Goal: Task Accomplishment & Management: Manage account settings

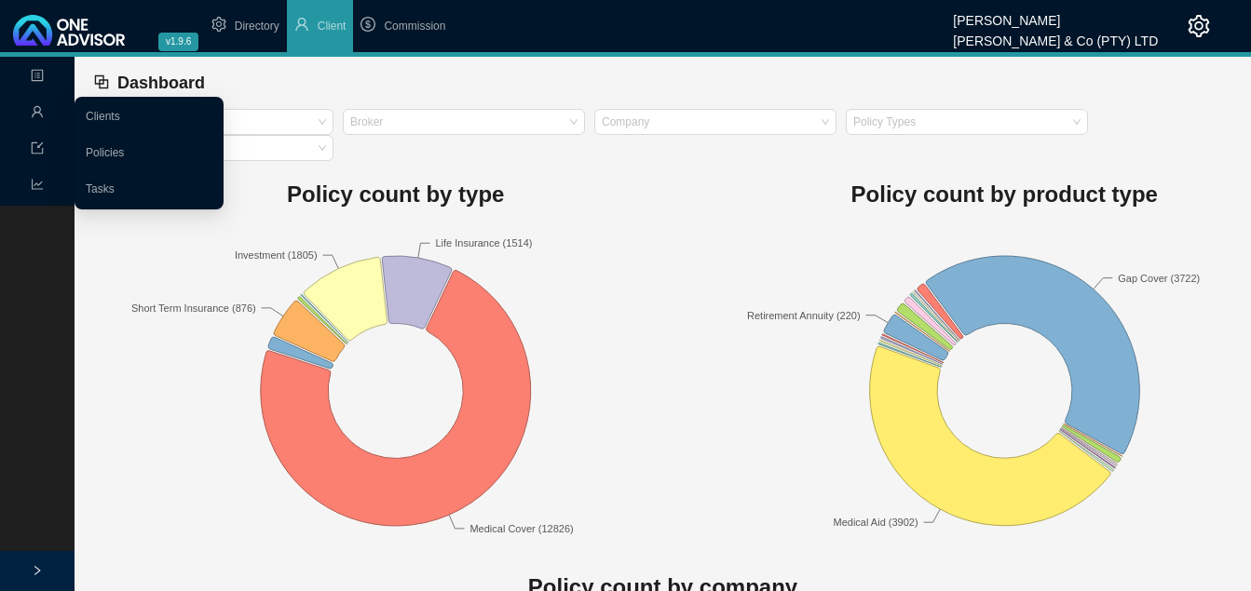
click at [39, 110] on icon "user" at bounding box center [37, 111] width 13 height 13
click at [111, 117] on link "Clients" at bounding box center [103, 116] width 34 height 13
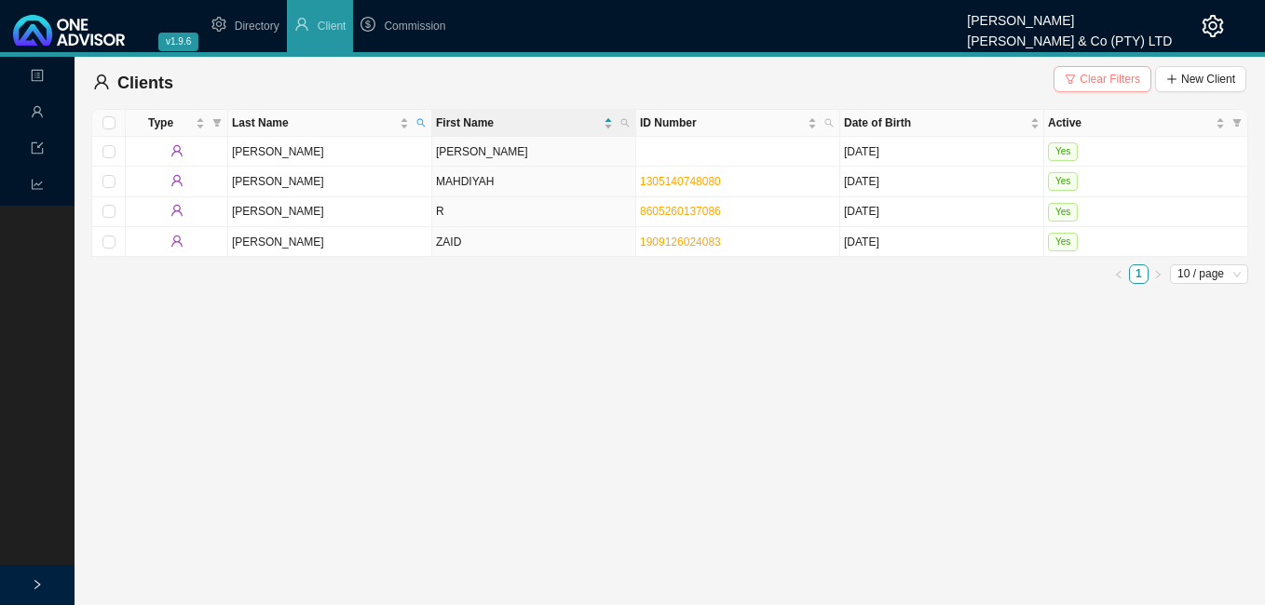
click at [1135, 84] on span "Clear Filters" at bounding box center [1109, 79] width 61 height 19
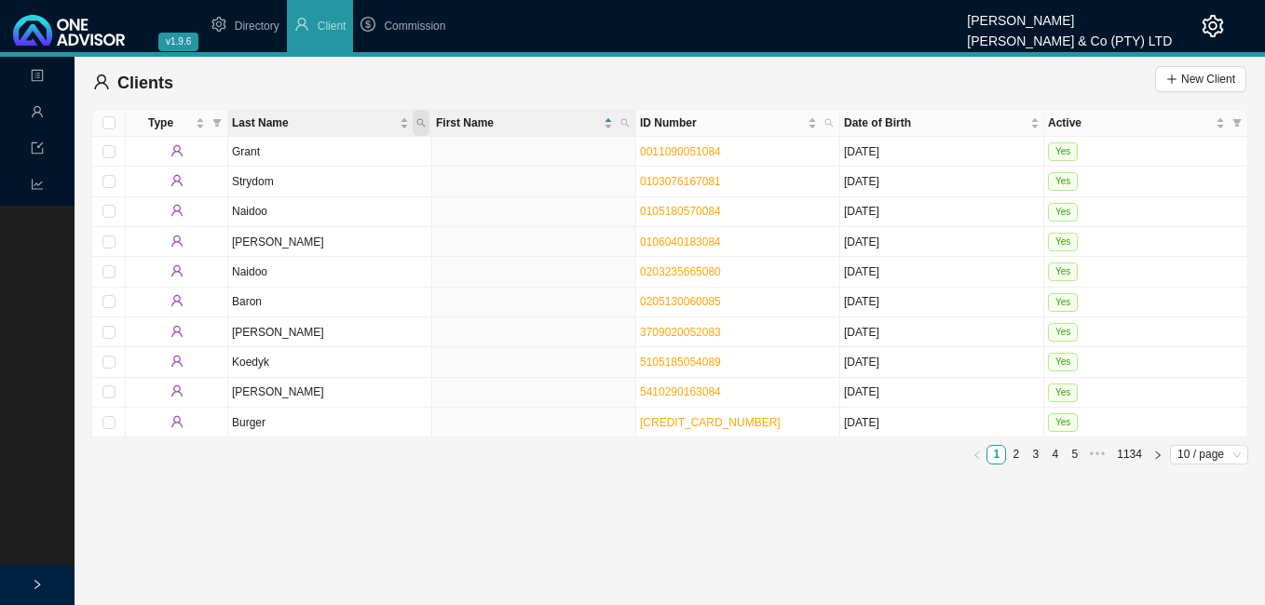
click at [424, 122] on icon "search" at bounding box center [420, 122] width 9 height 9
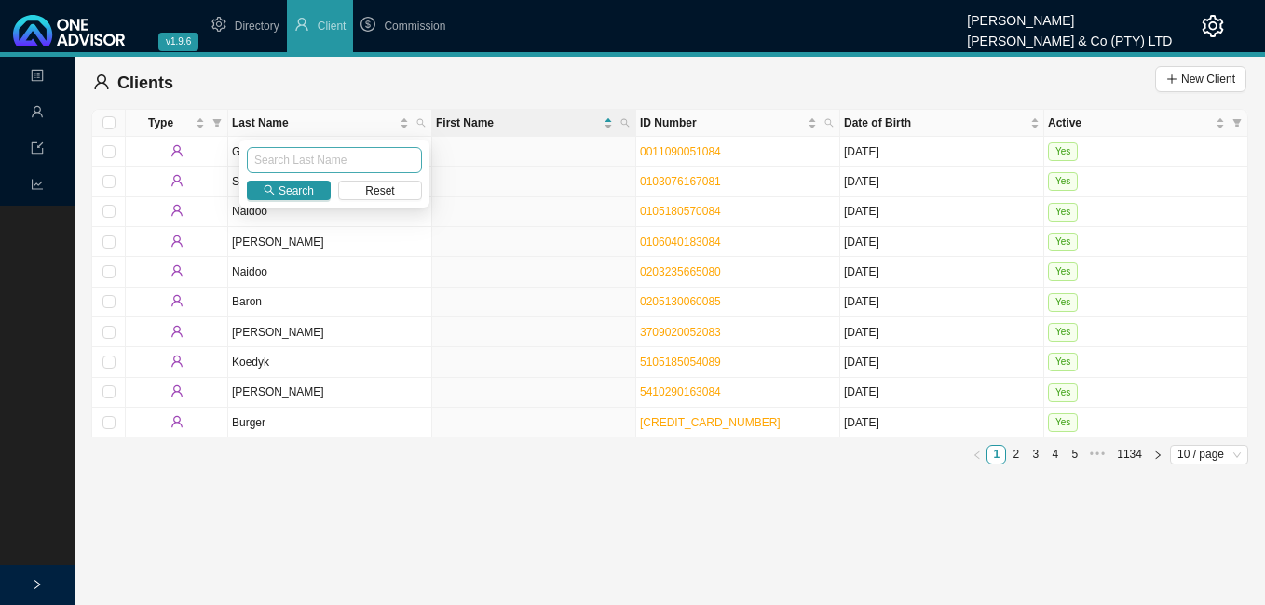
click at [385, 150] on input "text" at bounding box center [334, 160] width 175 height 26
click at [397, 197] on button "Reset" at bounding box center [380, 191] width 84 height 20
click at [367, 163] on input "text" at bounding box center [334, 160] width 175 height 26
type input "[PERSON_NAME]"
click at [289, 184] on span "Search" at bounding box center [295, 191] width 35 height 19
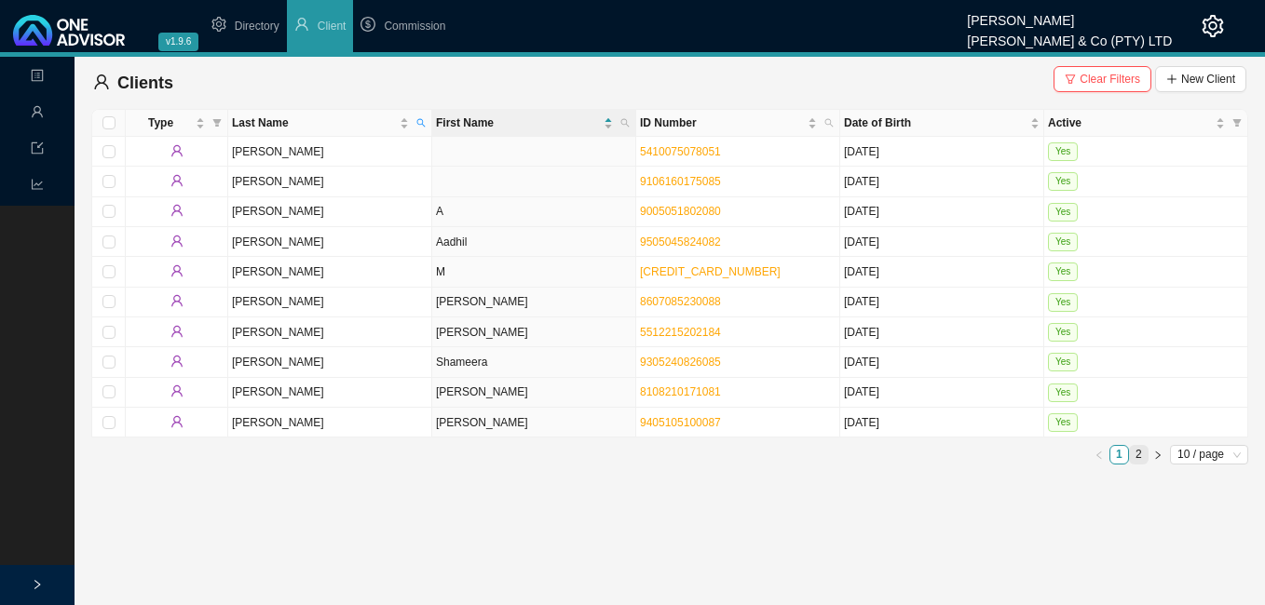
click at [1138, 453] on link "2" at bounding box center [1139, 455] width 18 height 18
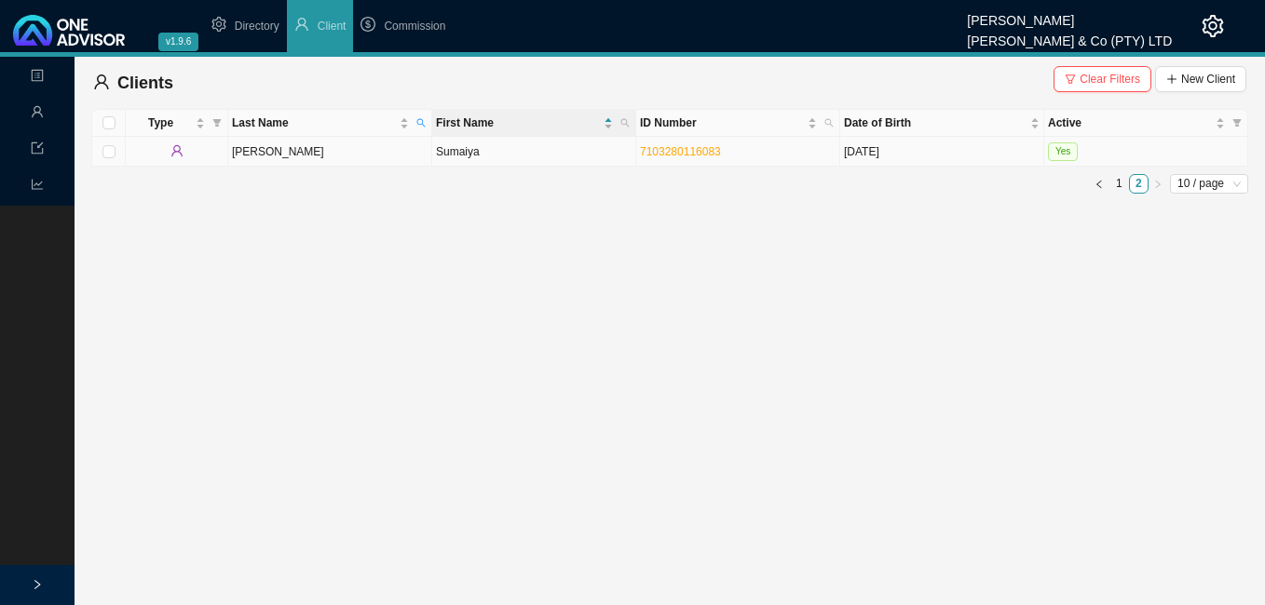
click at [481, 155] on td "Sumaiya" at bounding box center [534, 152] width 204 height 30
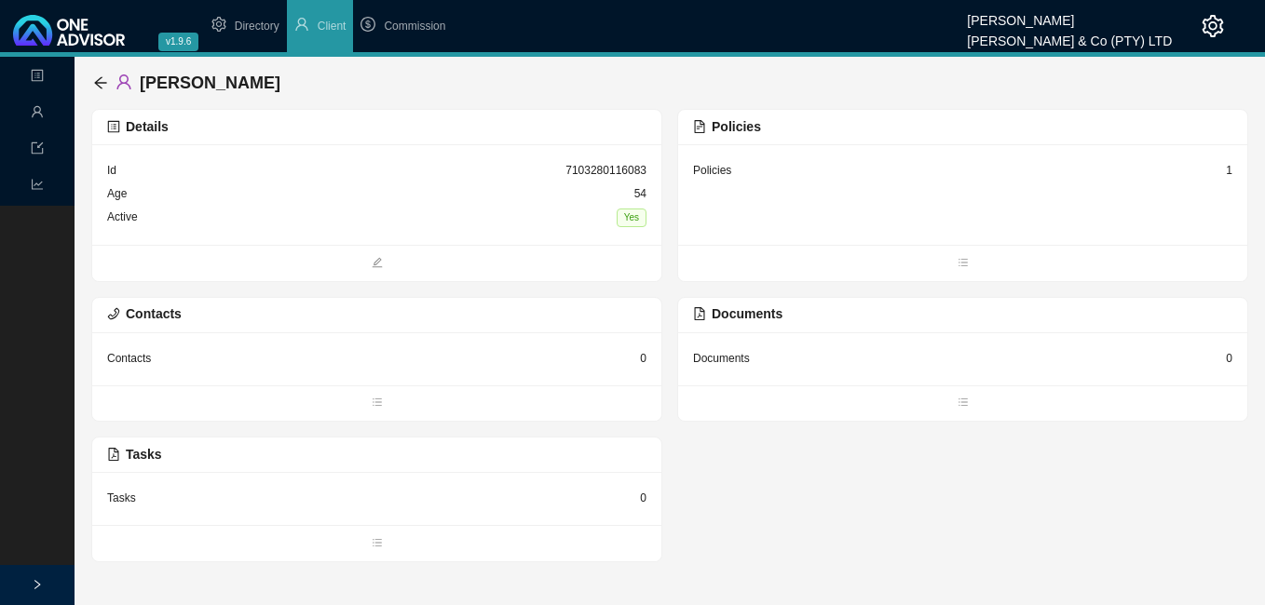
click at [1232, 170] on div "Policies 1" at bounding box center [962, 194] width 569 height 101
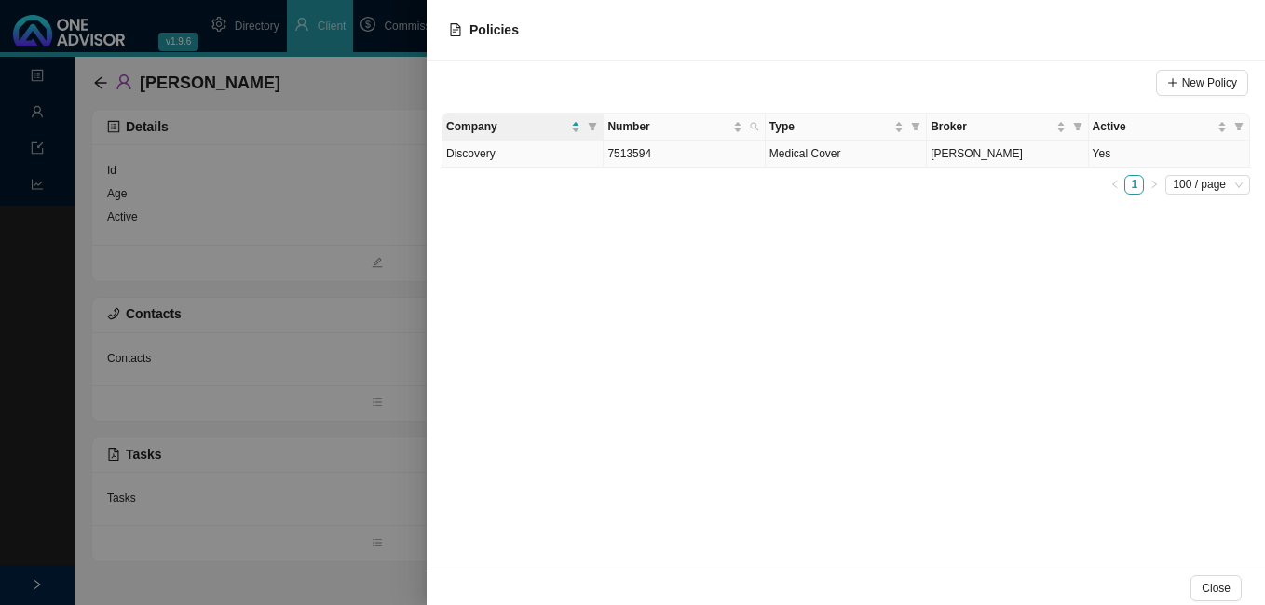
click at [974, 159] on span "[PERSON_NAME]" at bounding box center [976, 153] width 92 height 13
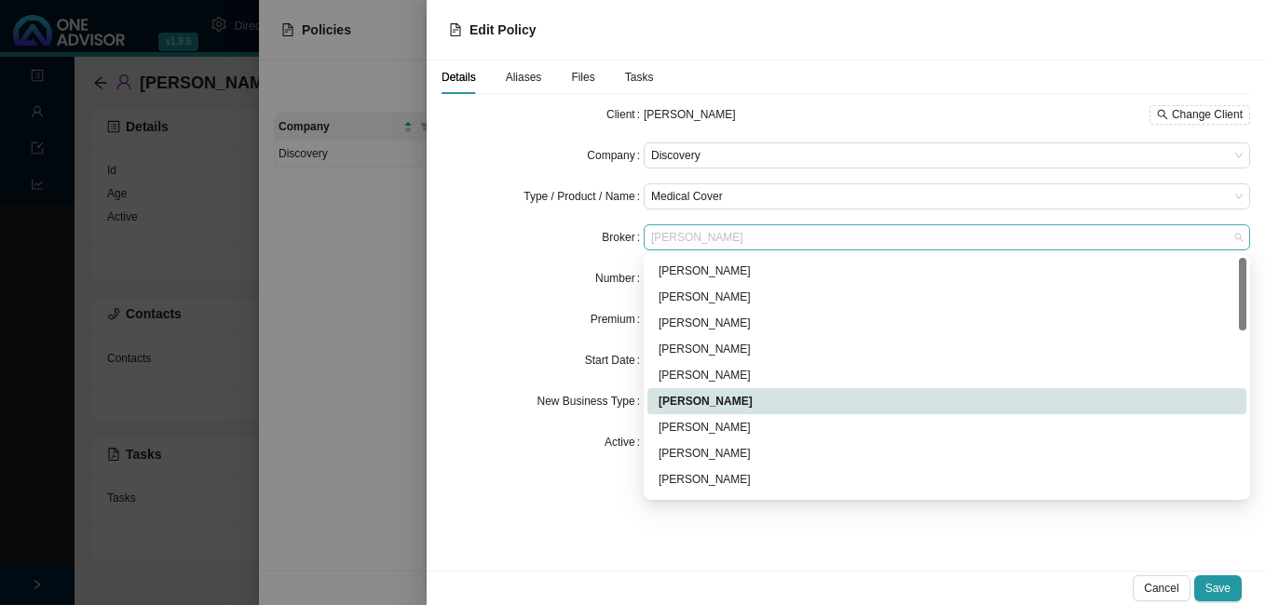
click at [754, 240] on span "[PERSON_NAME]" at bounding box center [946, 237] width 591 height 24
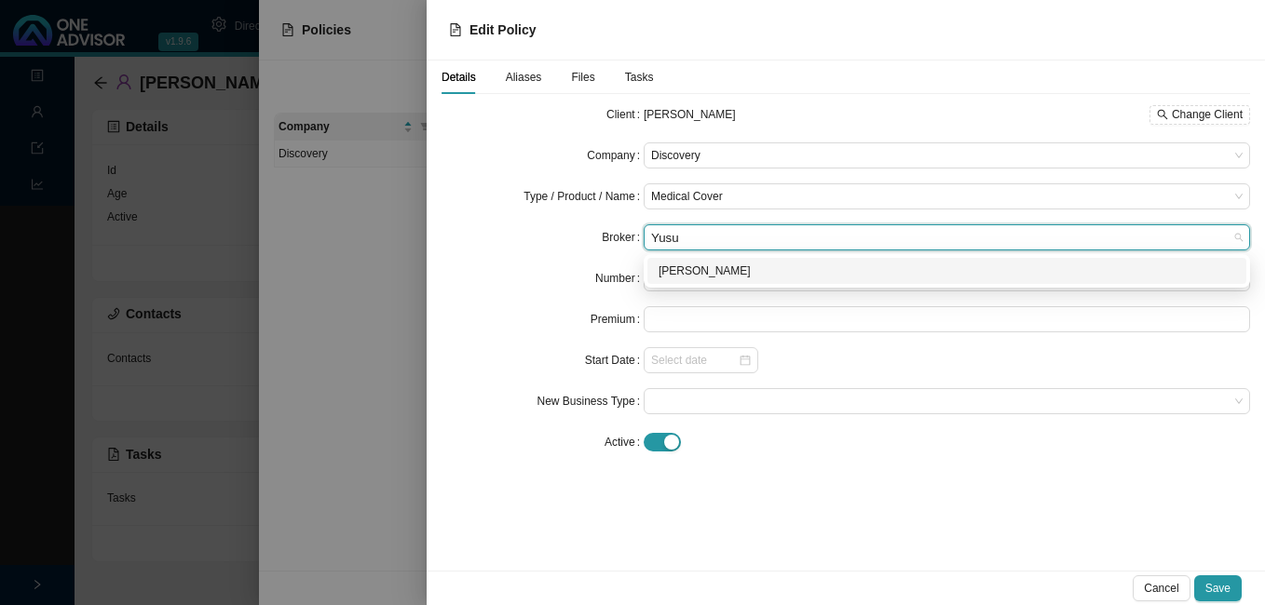
type input "[PERSON_NAME]"
click at [732, 272] on div "[PERSON_NAME]" at bounding box center [946, 271] width 576 height 19
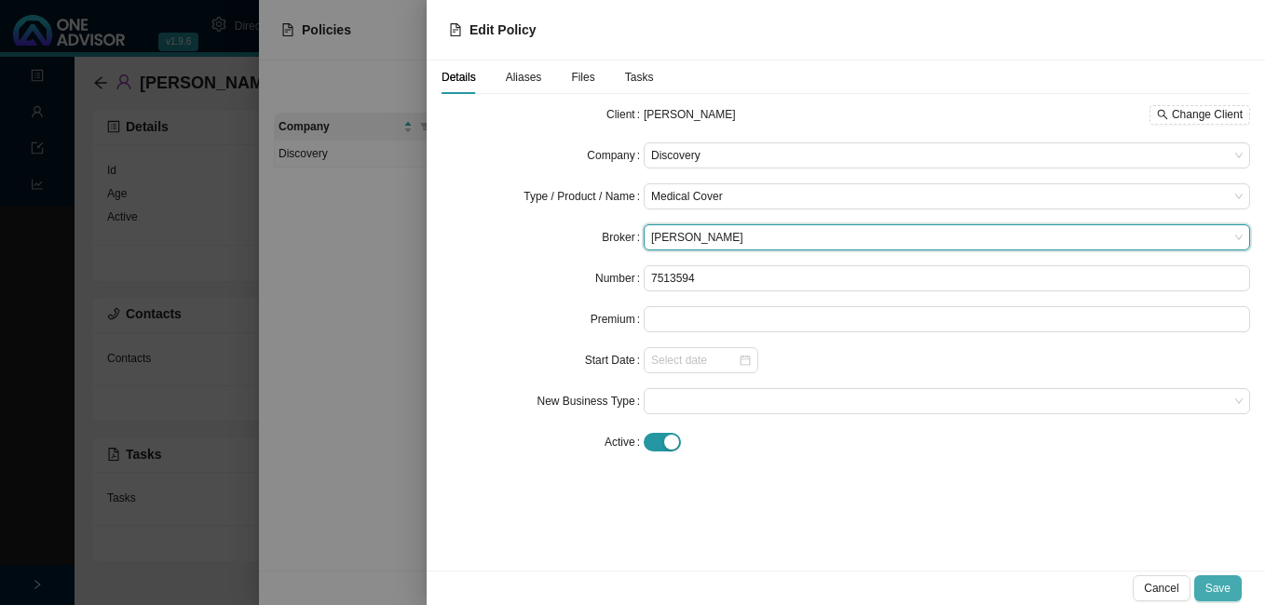
click at [1228, 593] on span "Save" at bounding box center [1217, 588] width 25 height 19
